Goal: Task Accomplishment & Management: Use online tool/utility

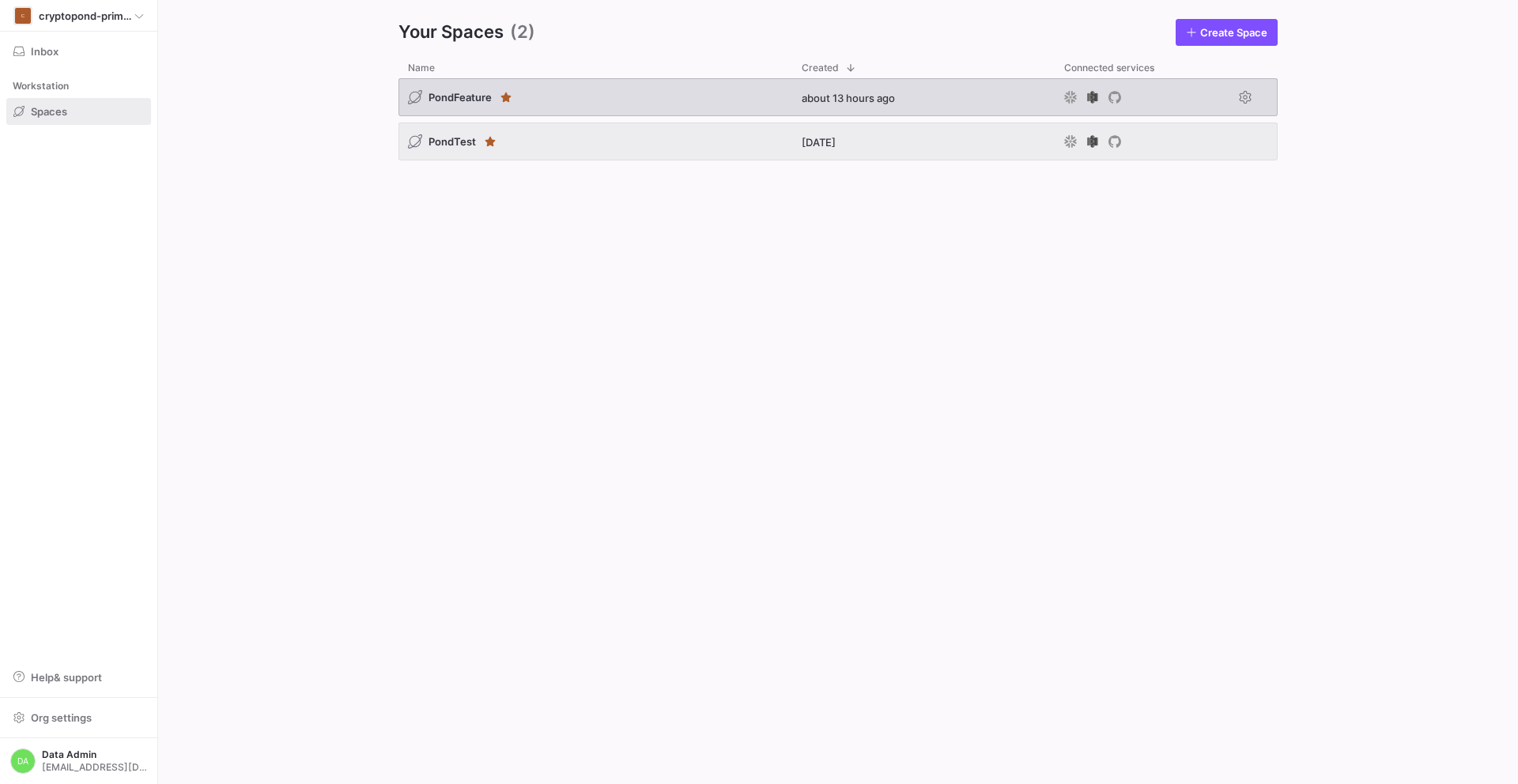
click at [454, 86] on div "PondFeature" at bounding box center [595, 98] width 394 height 38
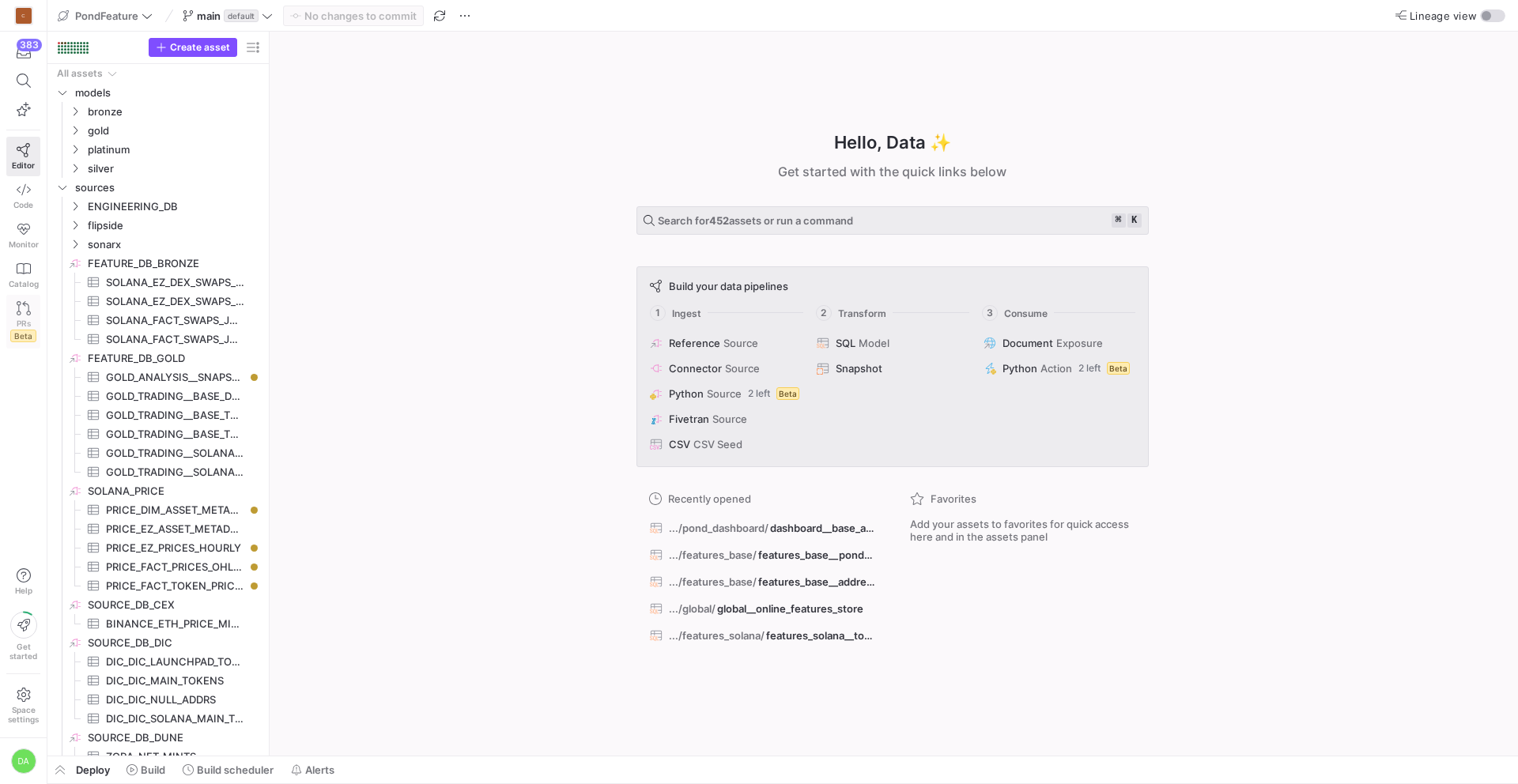
click at [17, 312] on icon at bounding box center [24, 308] width 14 height 14
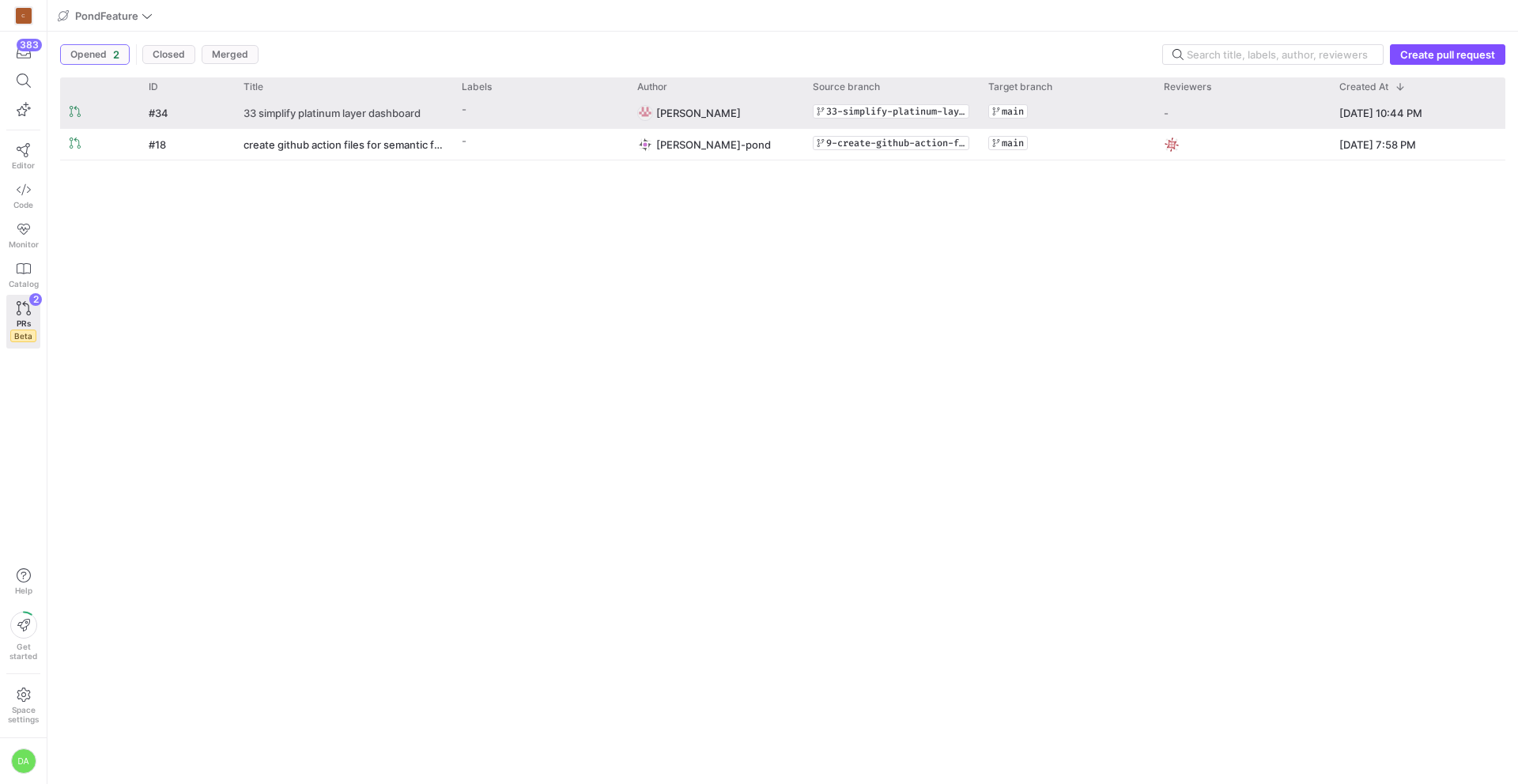
click at [312, 110] on span "33 simplify platinum layer dashboard" at bounding box center [332, 112] width 177 height 29
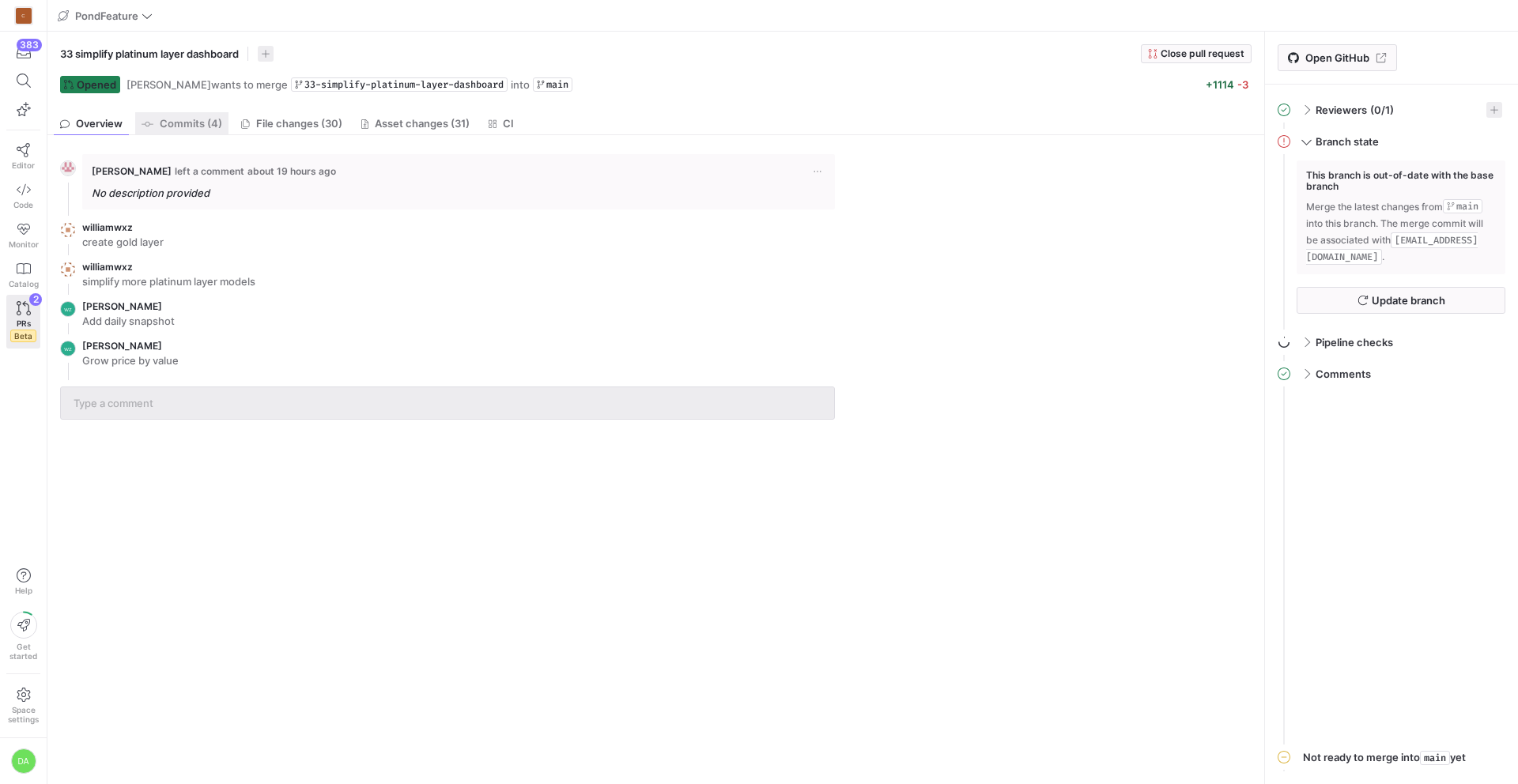
click at [186, 129] on span "Commits (4)" at bounding box center [190, 124] width 63 height 10
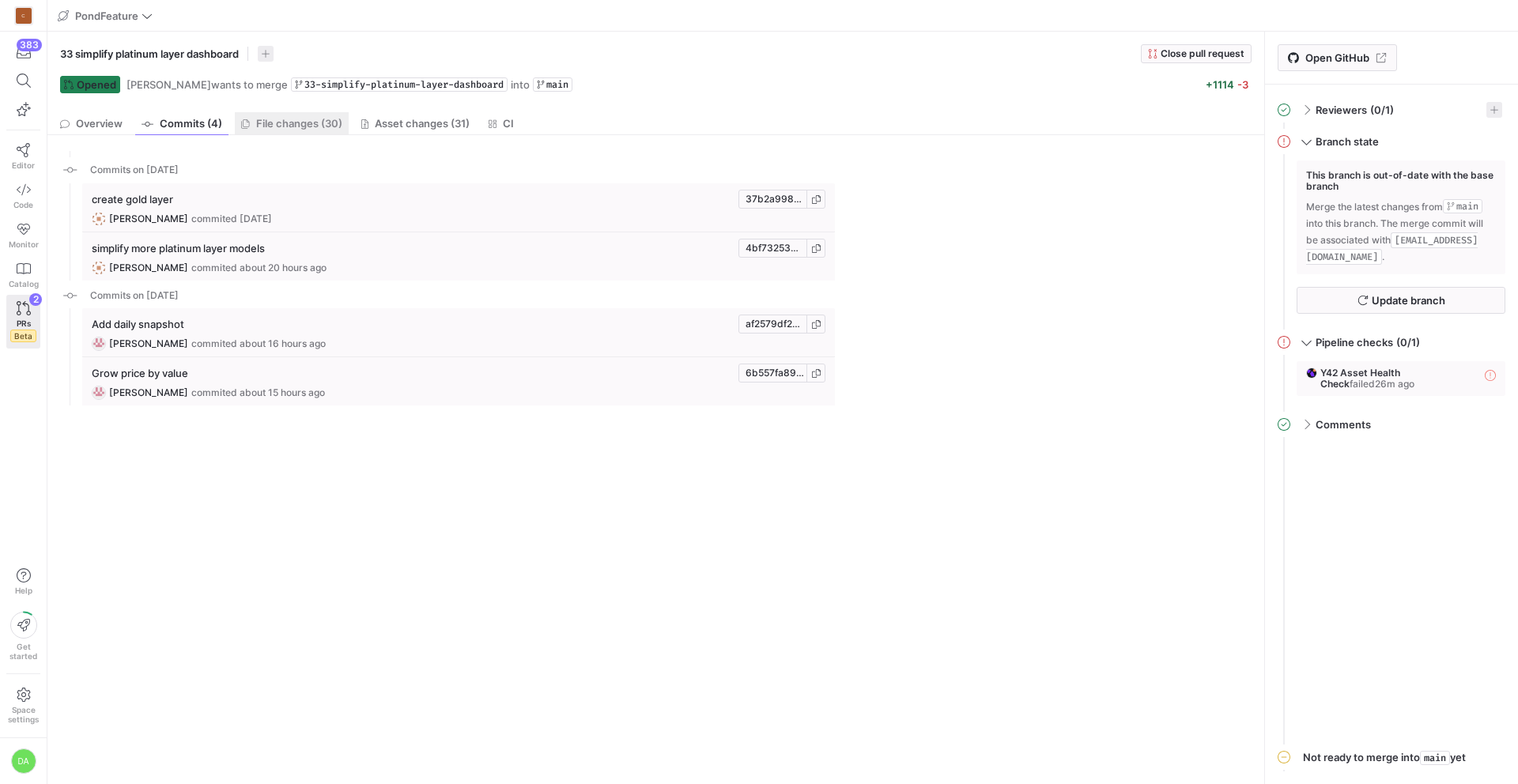
click at [263, 125] on span "File changes (30)" at bounding box center [299, 124] width 86 height 10
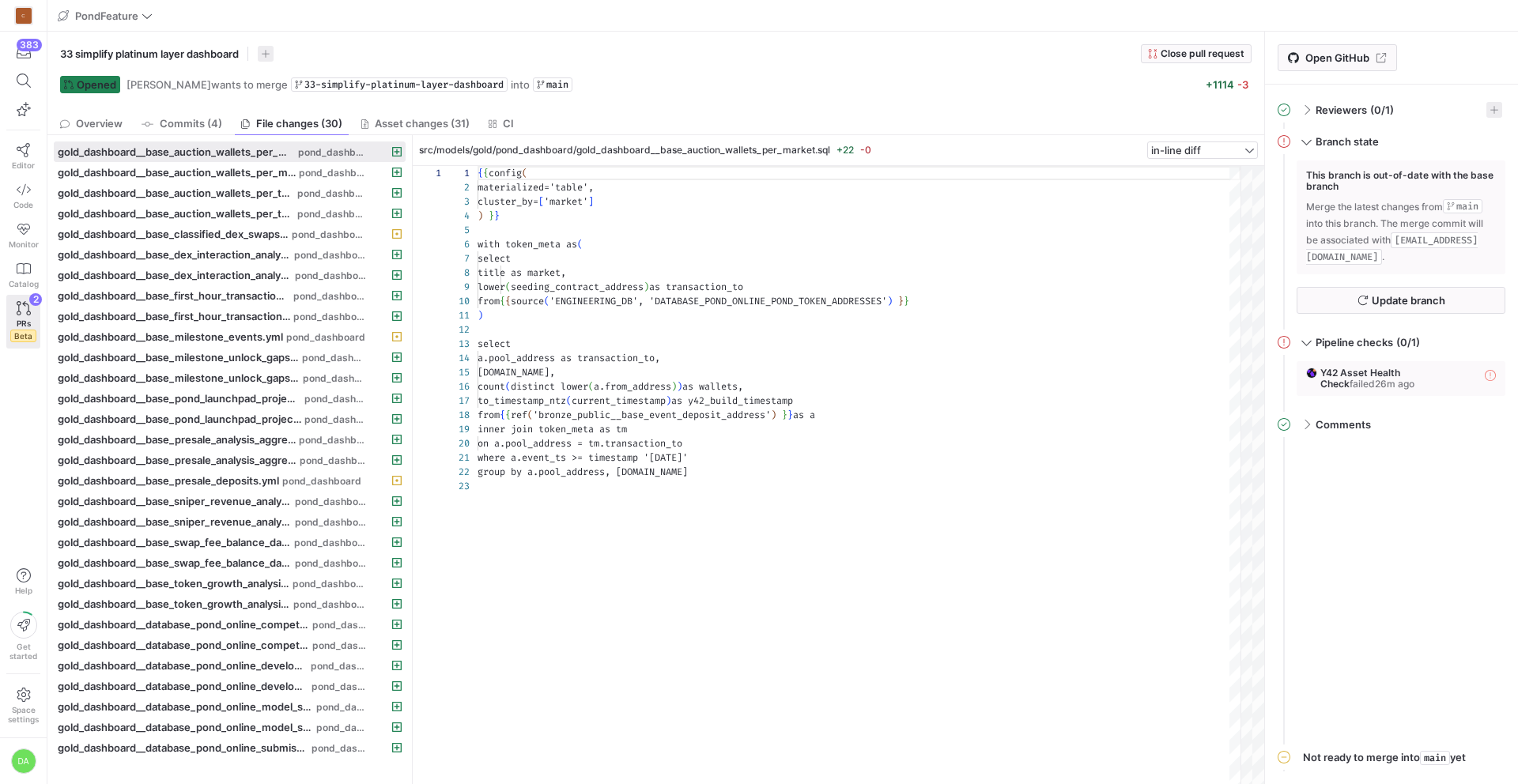
scroll to position [142, 0]
